Goal: Complete application form: Complete application form

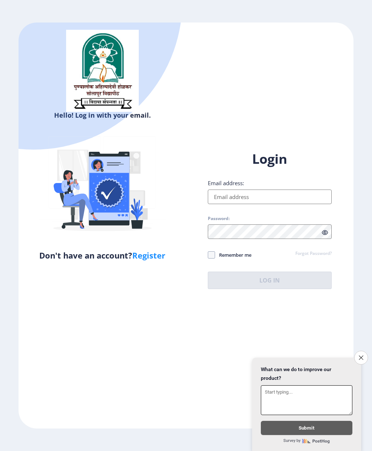
scroll to position [29, 0]
click at [295, 189] on input "Email address:" at bounding box center [270, 196] width 124 height 15
type input "[EMAIL_ADDRESS][DOMAIN_NAME]"
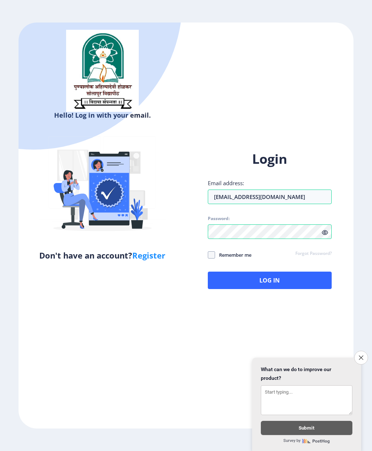
click at [211, 251] on span at bounding box center [211, 254] width 7 height 7
click at [208, 254] on input "Remember me" at bounding box center [208, 254] width 0 height 0
checkbox input "true"
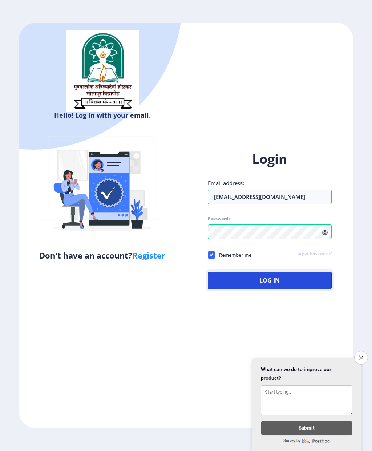
click at [258, 271] on button "Log In" at bounding box center [270, 279] width 124 height 17
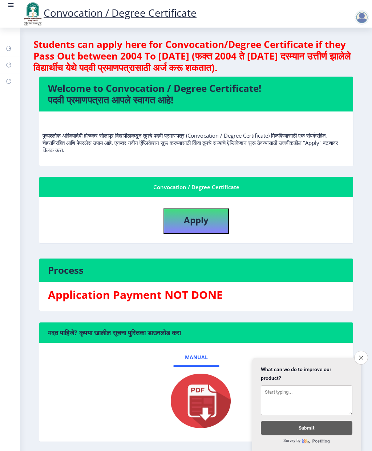
scroll to position [1, 0]
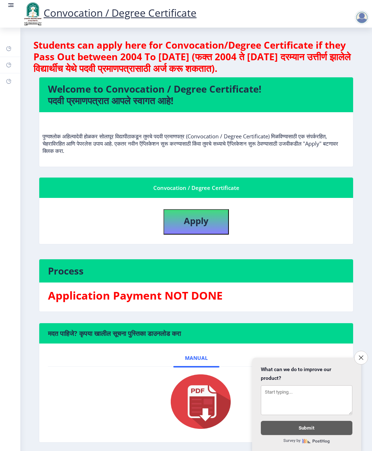
click at [215, 209] on button "Apply" at bounding box center [195, 221] width 65 height 25
select select
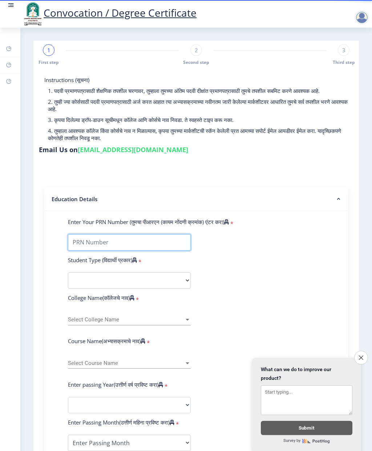
type input "."
type input "201903250020164"
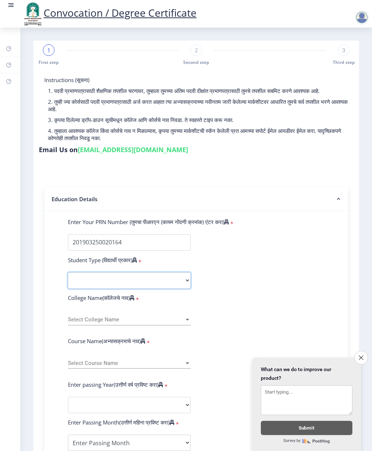
click at [132, 272] on select "Select Student Type Regular External" at bounding box center [129, 280] width 123 height 16
select select "Regular"
click at [185, 319] on div at bounding box center [187, 320] width 4 height 2
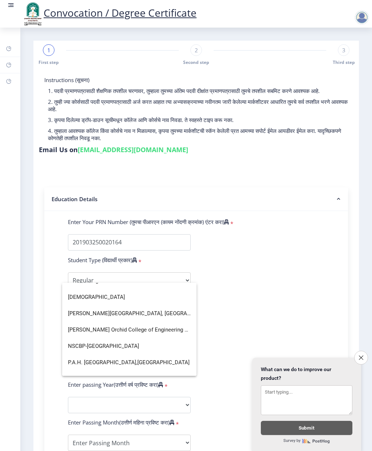
scroll to position [1169, 0]
click at [170, 313] on span "[PERSON_NAME][GEOGRAPHIC_DATA], [GEOGRAPHIC_DATA]." at bounding box center [129, 313] width 123 height 16
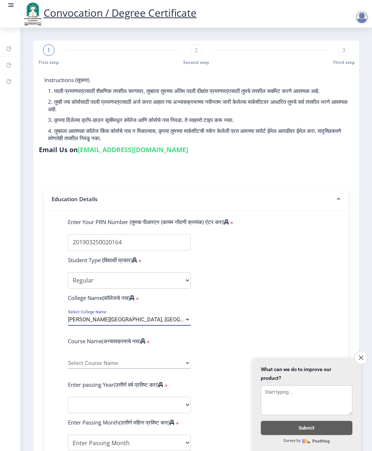
click at [164, 360] on span "Select Course Name" at bounding box center [126, 363] width 116 height 6
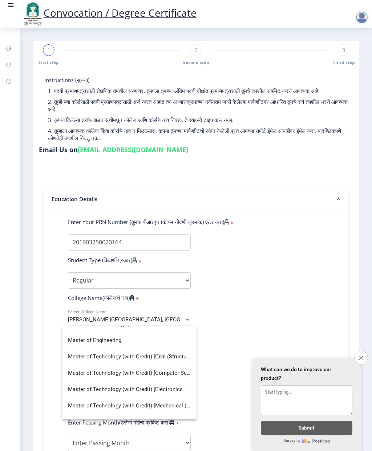
scroll to position [125, 0]
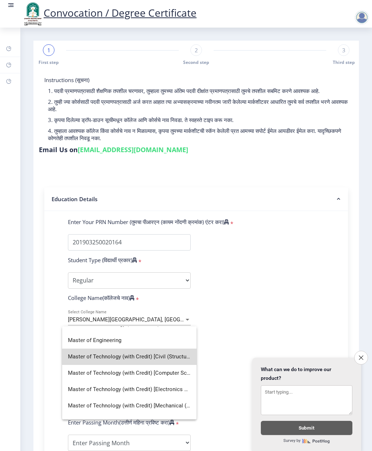
click at [173, 356] on span "Master of Technology (with Credit) [Civil (Structural Engineering)]" at bounding box center [129, 356] width 123 height 16
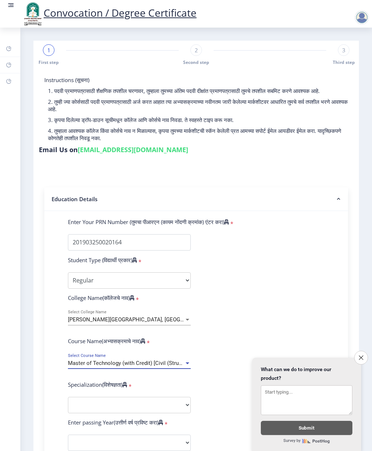
click at [173, 397] on select "Specialization Civil (Structural Engineering) Electronics & Telecommunication E…" at bounding box center [129, 405] width 123 height 16
select select "Civil (Structural Engineering)"
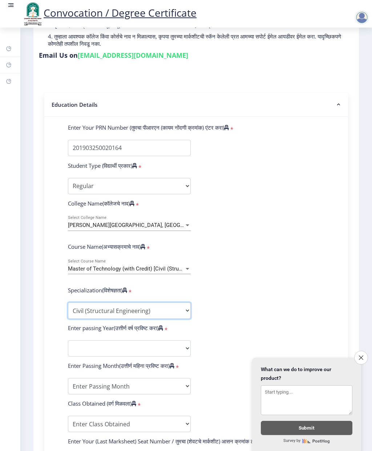
scroll to position [95, 0]
click at [173, 340] on select "2025 2024 2023 2022 2021 2020 2019 2018 2017 2016 2015 2014 2013 2012 2011 2010…" at bounding box center [129, 348] width 123 height 16
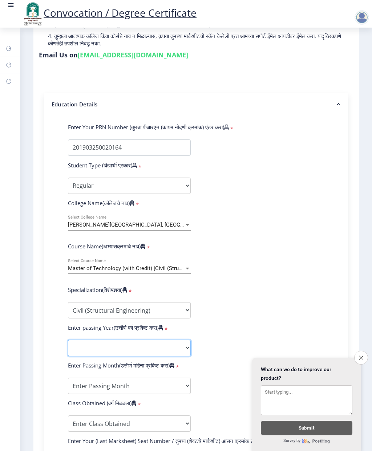
select select "2024"
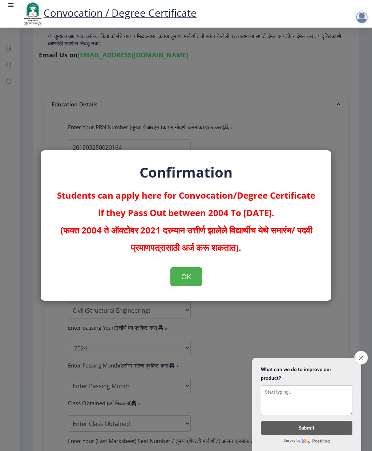
click at [191, 278] on button "OK" at bounding box center [186, 276] width 32 height 19
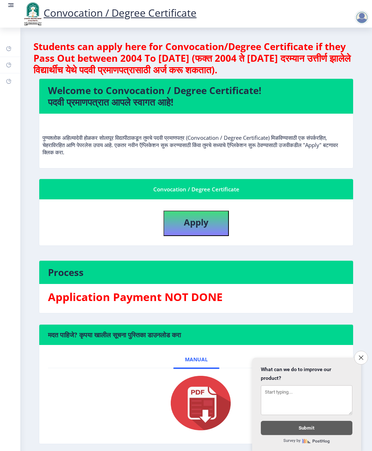
click at [210, 210] on button "Apply" at bounding box center [195, 222] width 65 height 25
select select
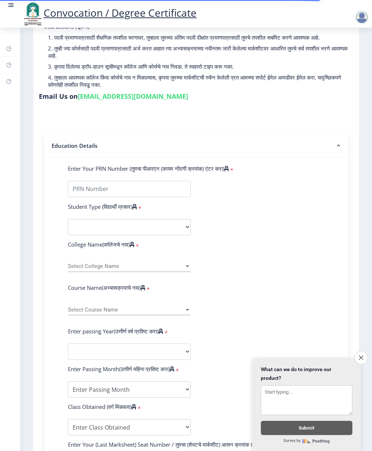
scroll to position [53, 0]
click at [361, 358] on icon "Close survey" at bounding box center [360, 357] width 4 height 4
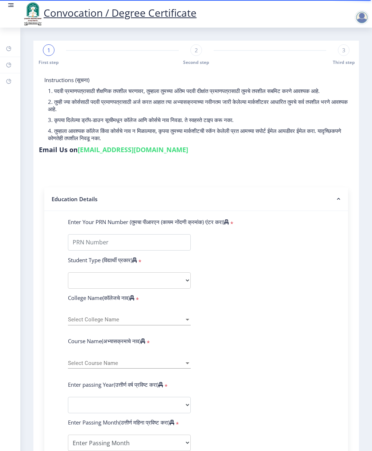
scroll to position [0, 0]
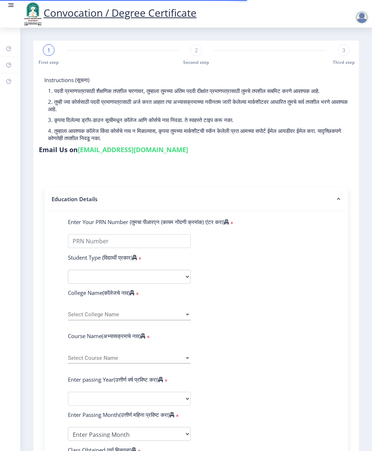
select select
